Goal: Purchase product/service

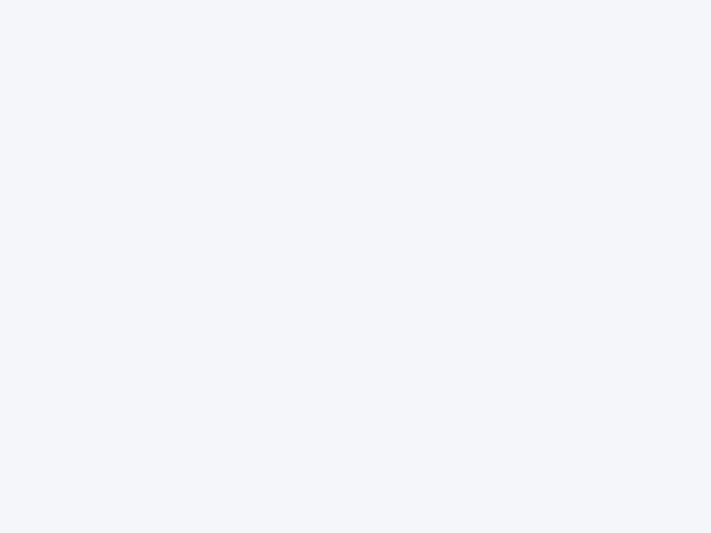
click at [356, 267] on div at bounding box center [355, 266] width 711 height 533
